Goal: Find specific page/section: Find specific page/section

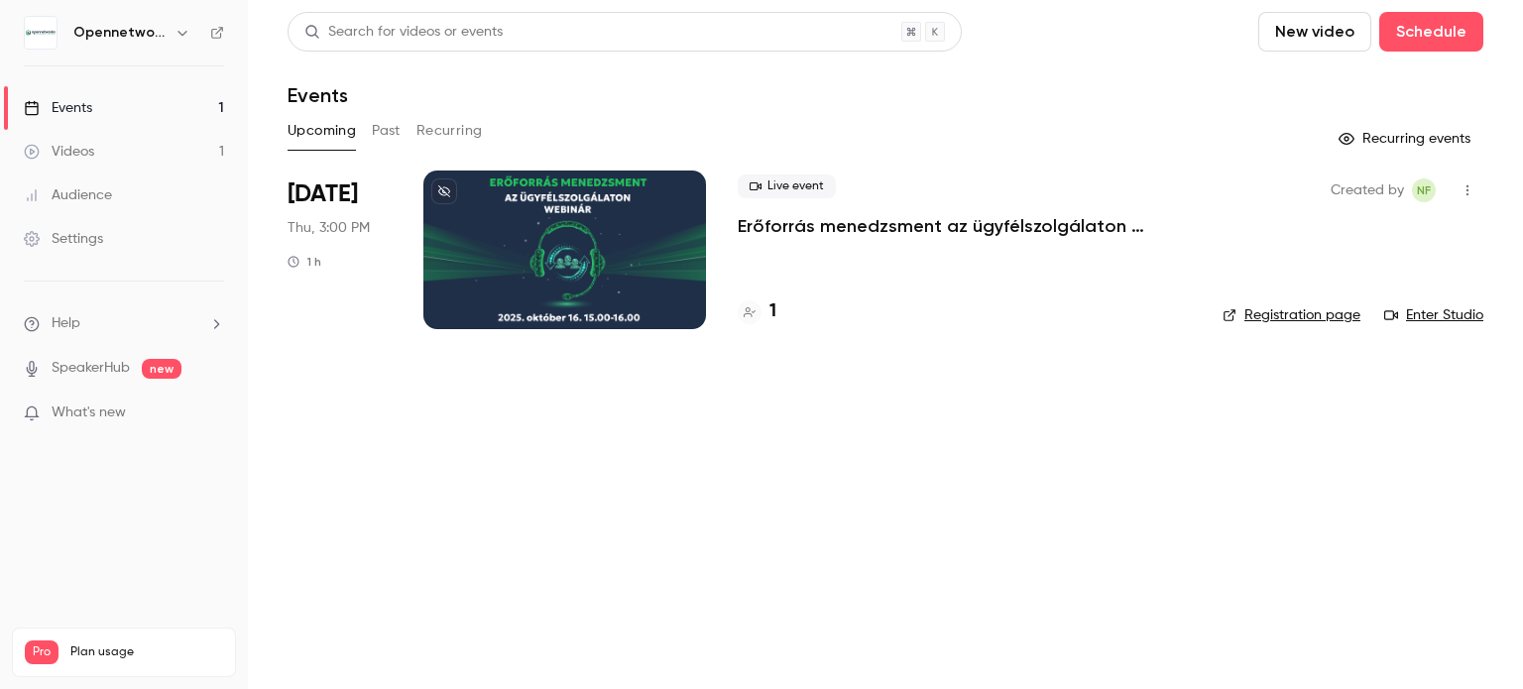
click at [438, 192] on icon at bounding box center [444, 191] width 12 height 12
